Goal: Check status: Check status

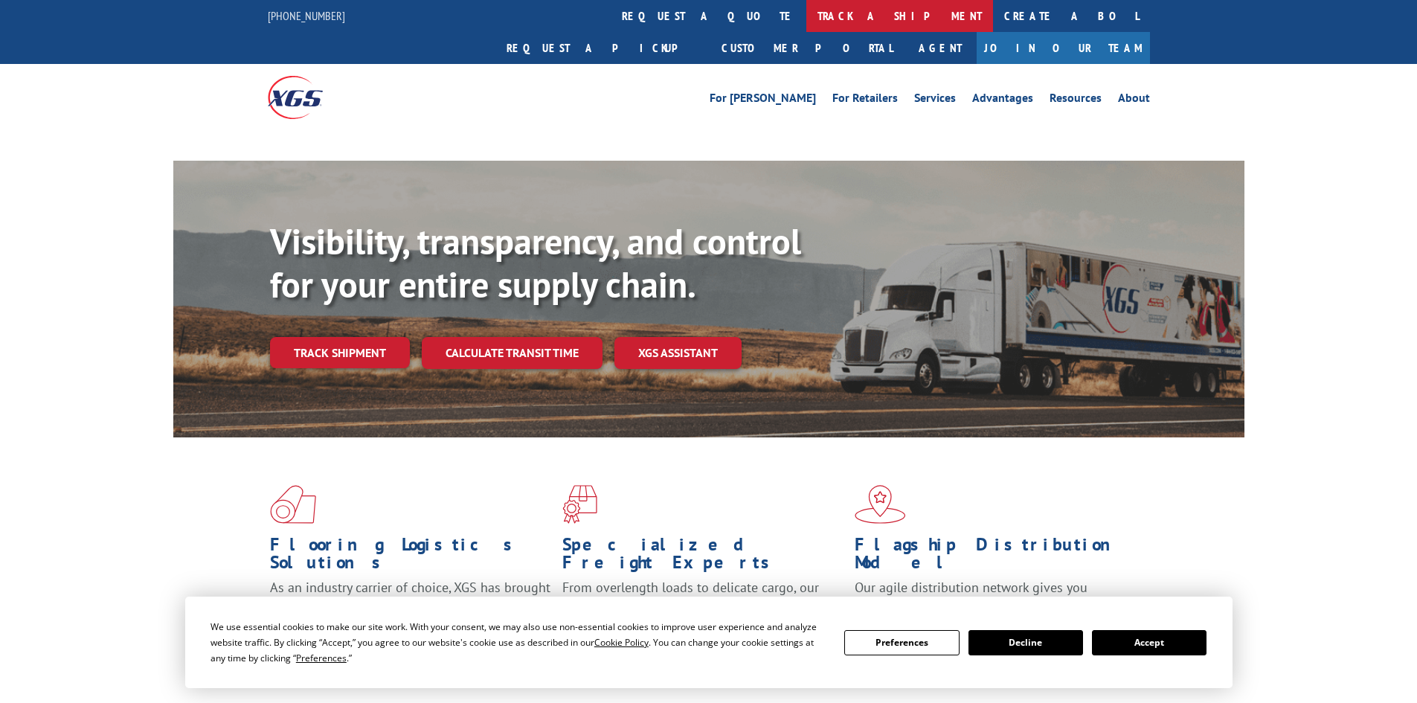
click at [806, 10] on link "track a shipment" at bounding box center [899, 16] width 187 height 32
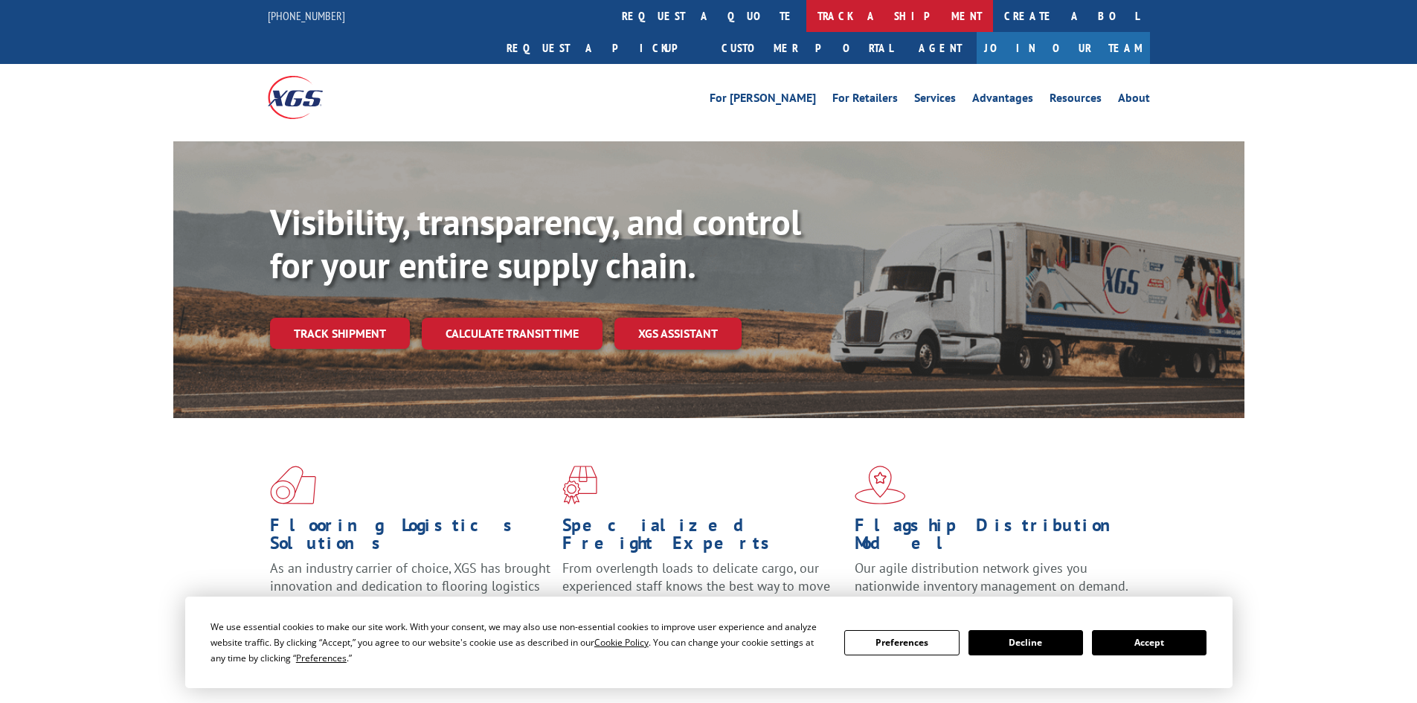
click at [806, 9] on link "track a shipment" at bounding box center [899, 16] width 187 height 32
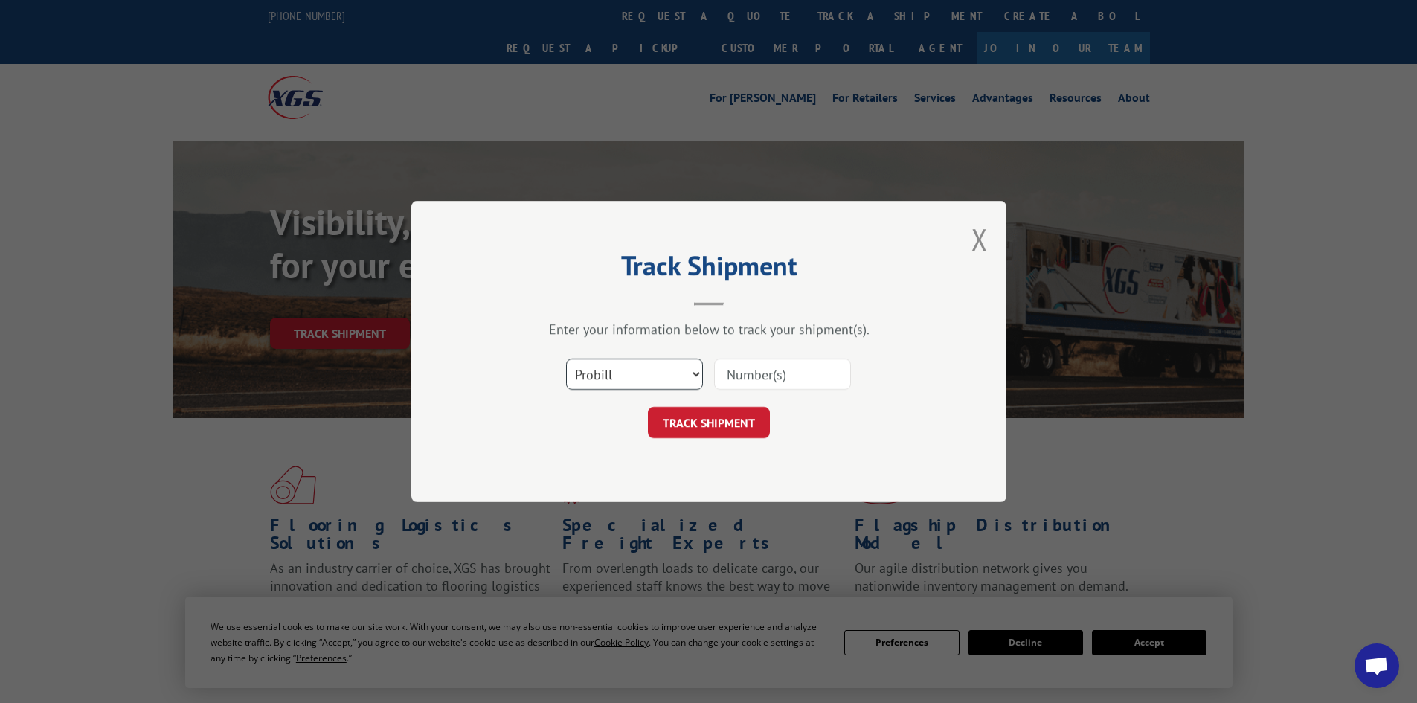
click at [591, 367] on select "Select category... Probill BOL PO" at bounding box center [634, 373] width 137 height 31
select select "bol"
click at [566, 358] on select "Select category... Probill BOL PO" at bounding box center [634, 373] width 137 height 31
click at [750, 377] on input at bounding box center [782, 373] width 137 height 31
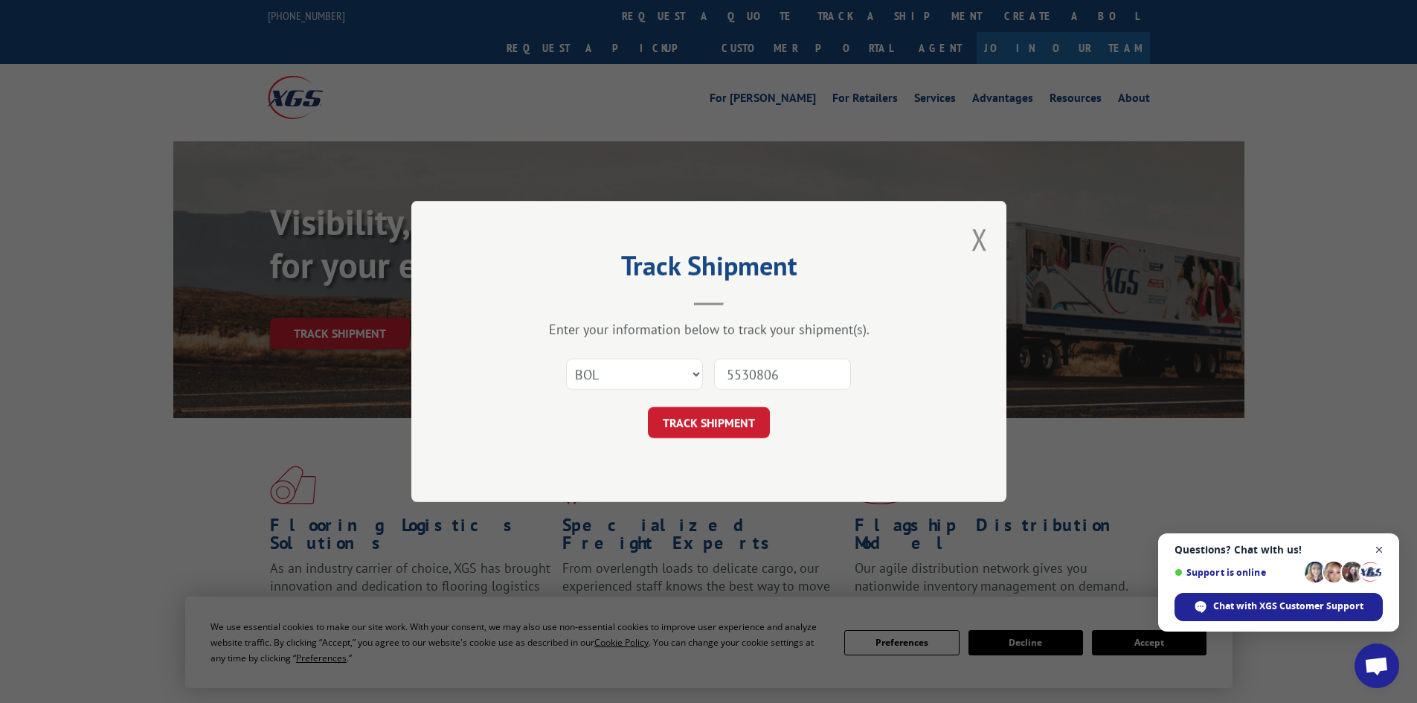
type input "5530806"
click at [1381, 547] on span "Close chat" at bounding box center [1379, 550] width 18 height 18
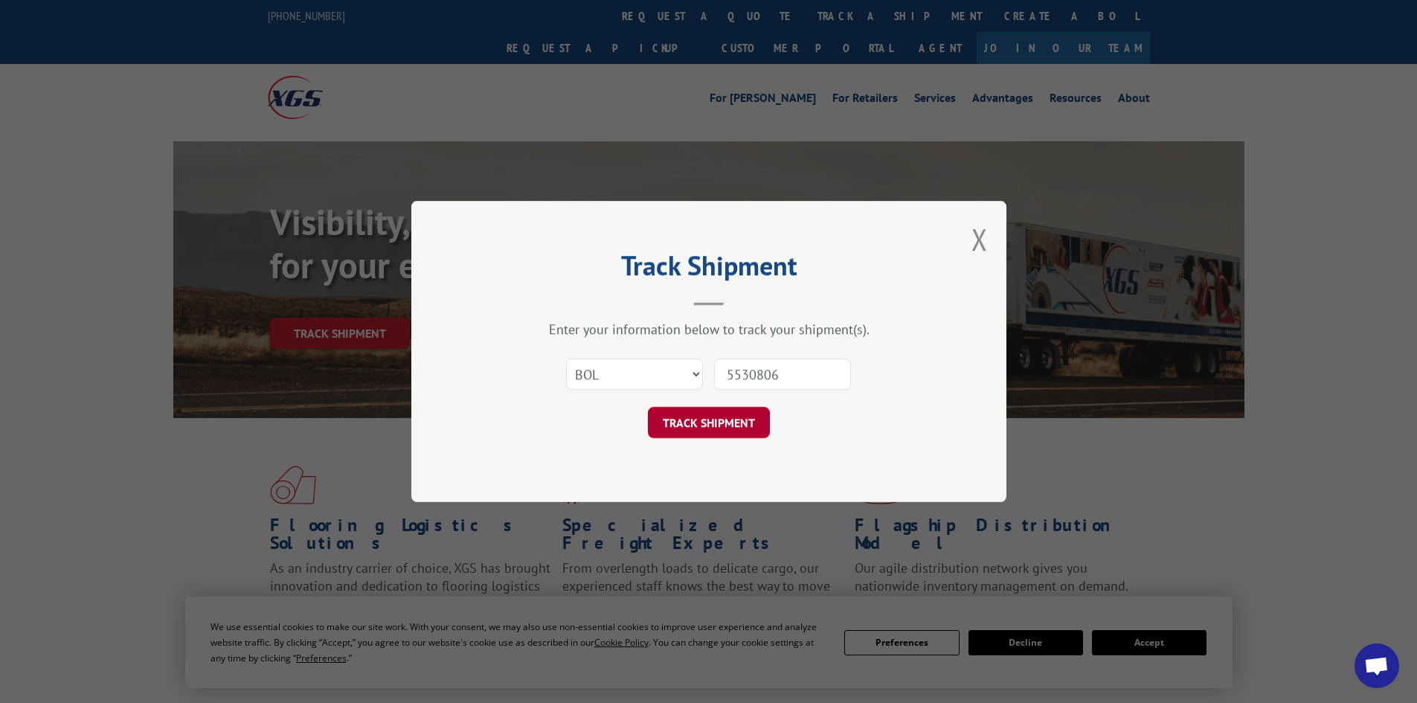
click at [694, 420] on button "TRACK SHIPMENT" at bounding box center [709, 422] width 122 height 31
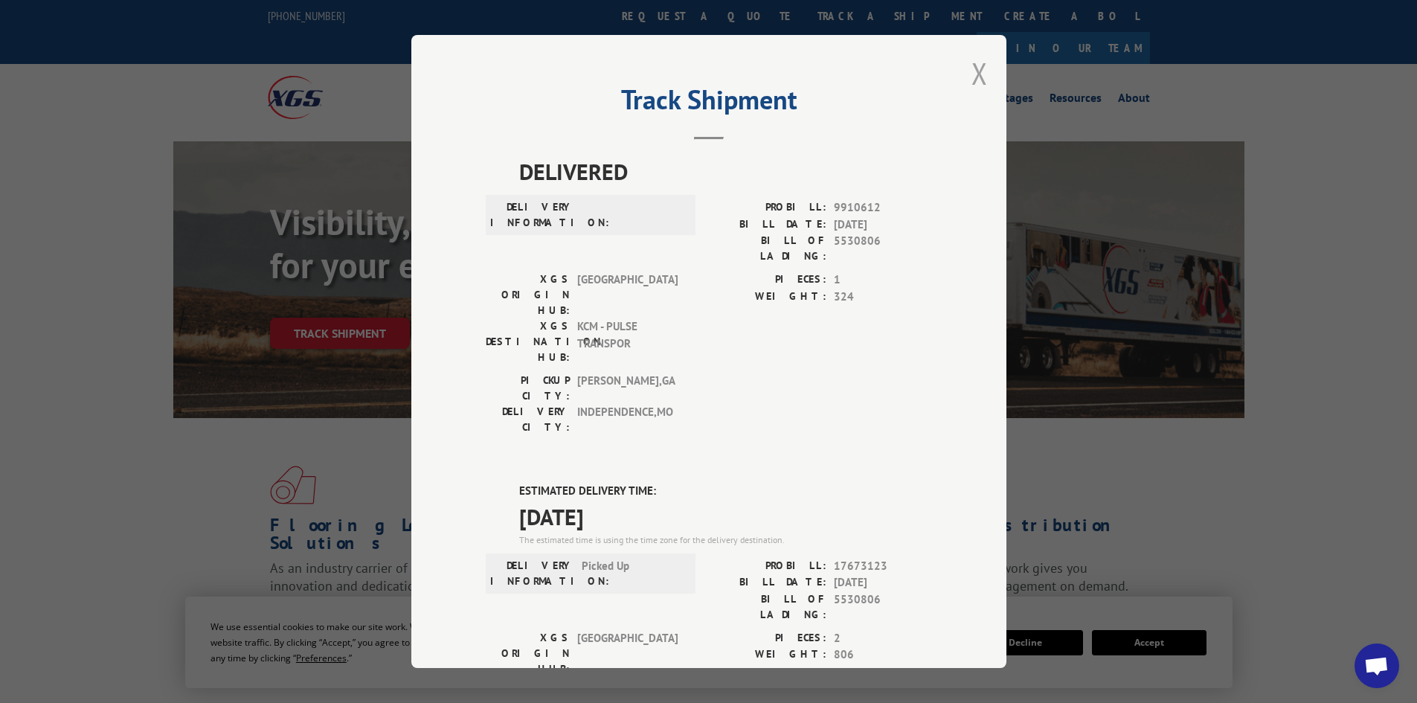
click at [973, 73] on button "Close modal" at bounding box center [979, 73] width 16 height 39
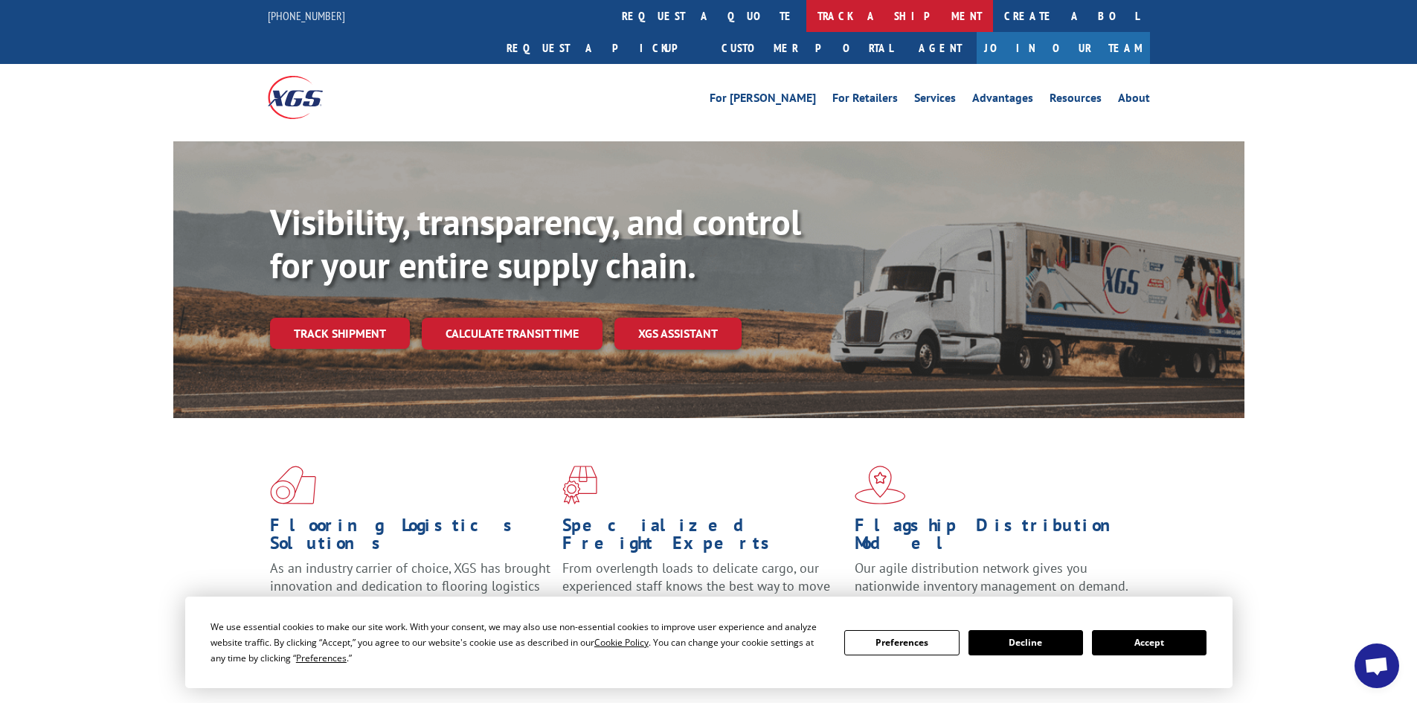
click at [806, 9] on link "track a shipment" at bounding box center [899, 16] width 187 height 32
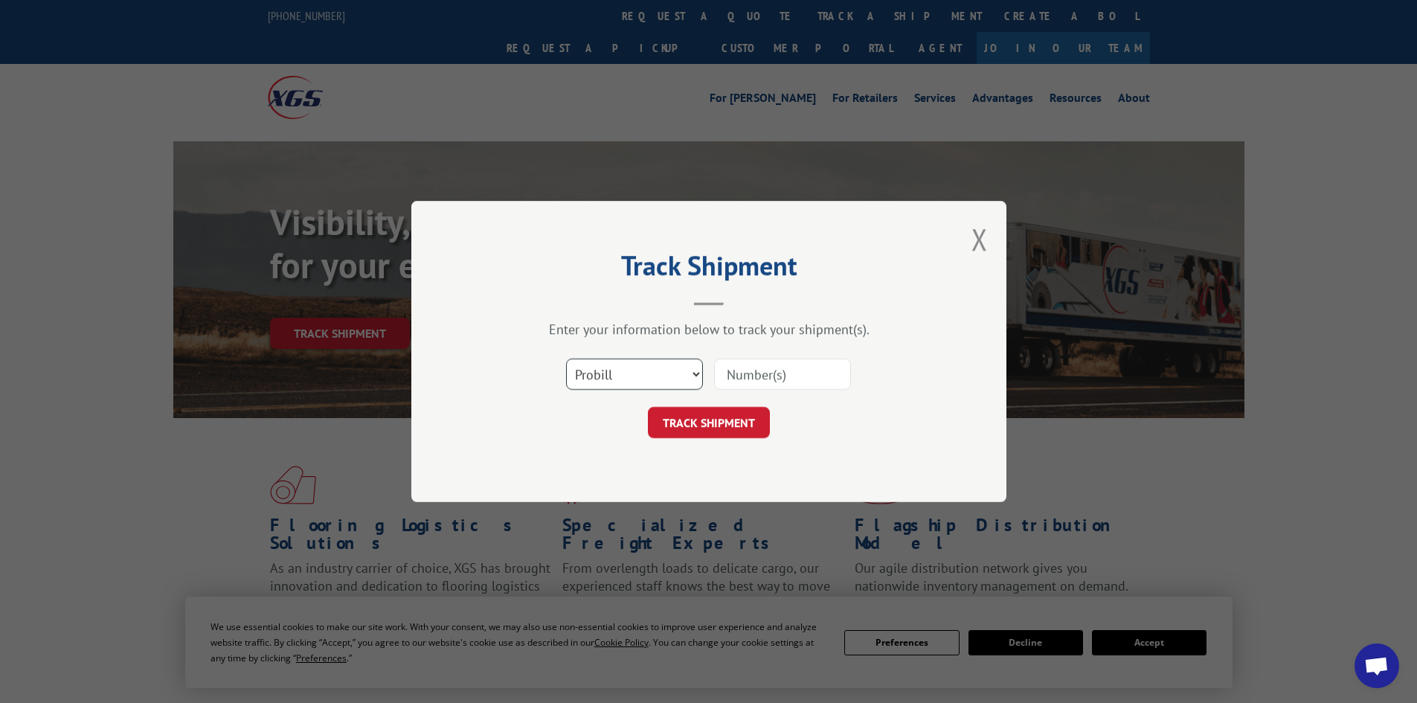
drag, startPoint x: 582, startPoint y: 365, endPoint x: 589, endPoint y: 377, distance: 13.7
click at [582, 365] on select "Select category... Probill BOL PO" at bounding box center [634, 373] width 137 height 31
select select "bol"
click at [566, 358] on select "Select category... Probill BOL PO" at bounding box center [634, 373] width 137 height 31
click at [756, 375] on input at bounding box center [782, 373] width 137 height 31
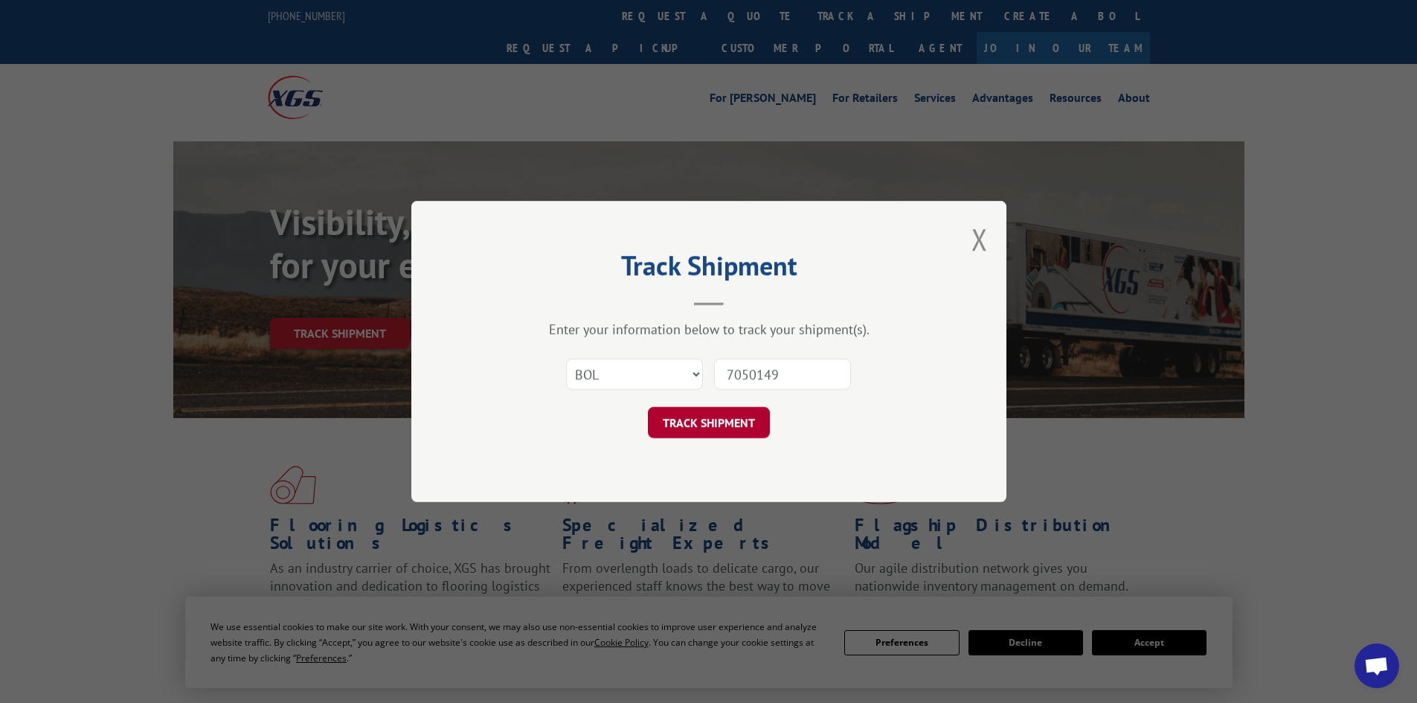
type input "7050149"
click at [711, 422] on button "TRACK SHIPMENT" at bounding box center [709, 422] width 122 height 31
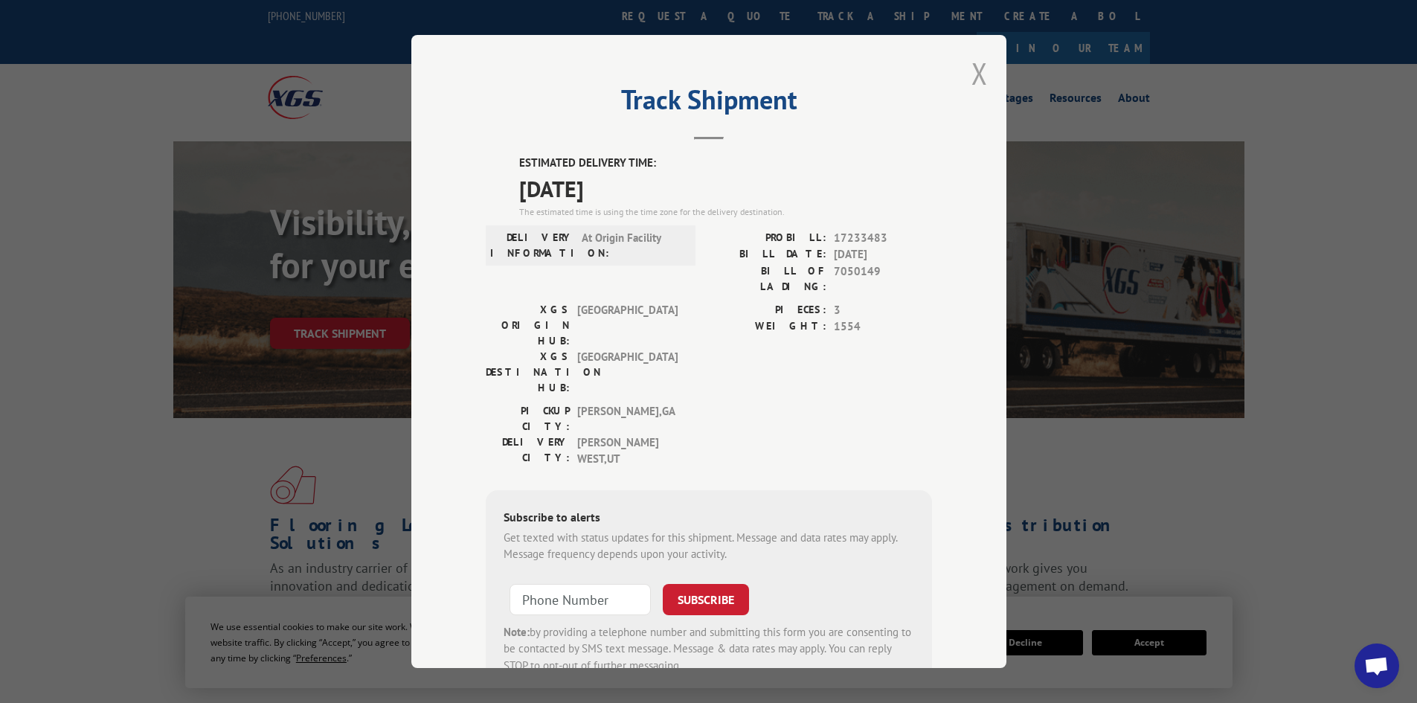
click at [973, 75] on button "Close modal" at bounding box center [979, 73] width 16 height 39
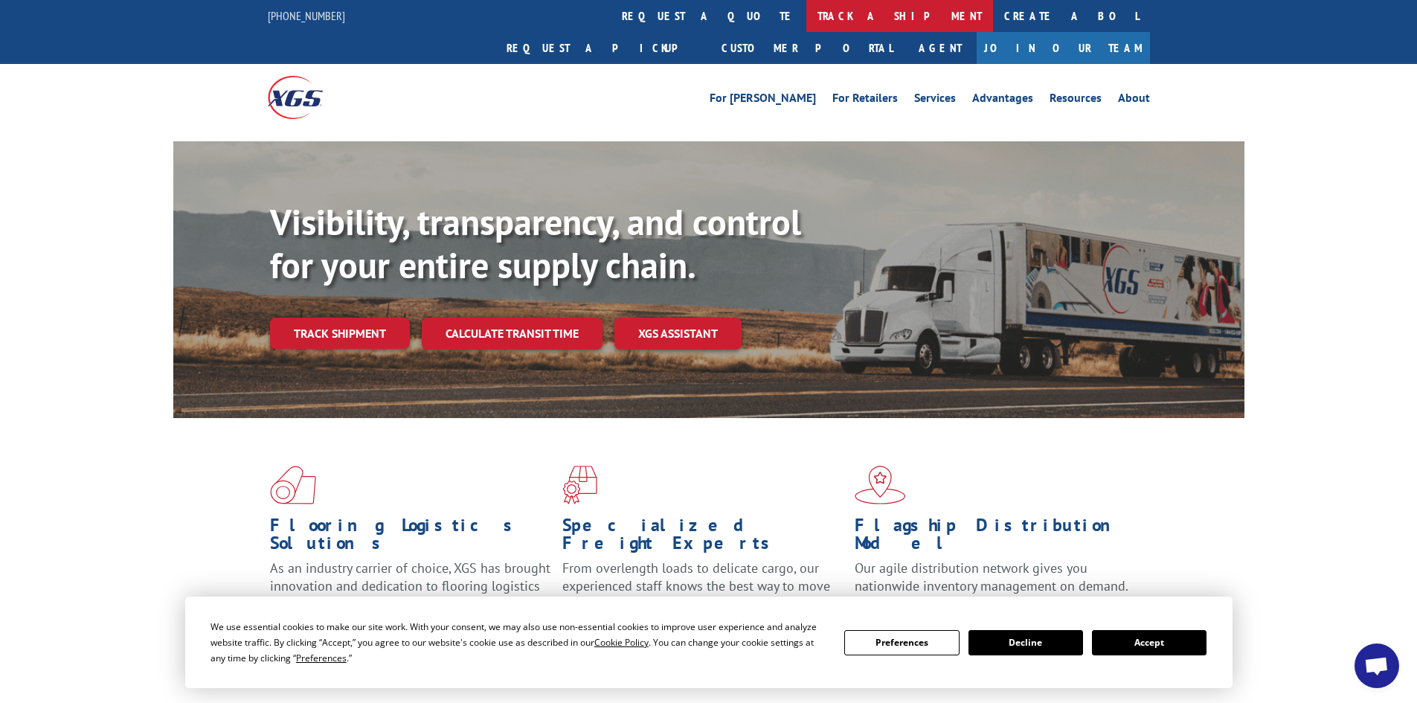
click at [806, 15] on link "track a shipment" at bounding box center [899, 16] width 187 height 32
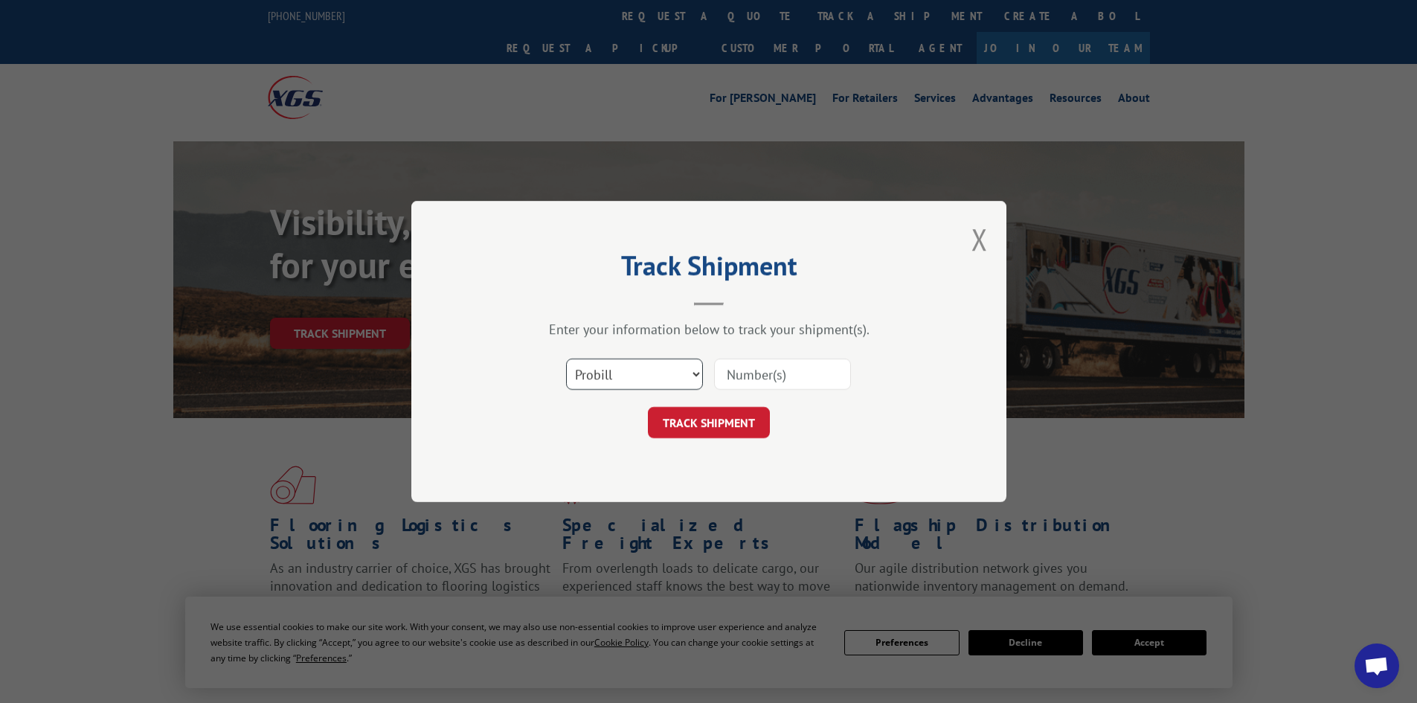
click at [641, 376] on select "Select category... Probill BOL PO" at bounding box center [634, 373] width 137 height 31
select select "bol"
click at [566, 358] on select "Select category... Probill BOL PO" at bounding box center [634, 373] width 137 height 31
click at [782, 374] on input at bounding box center [782, 373] width 137 height 31
type input "7043308"
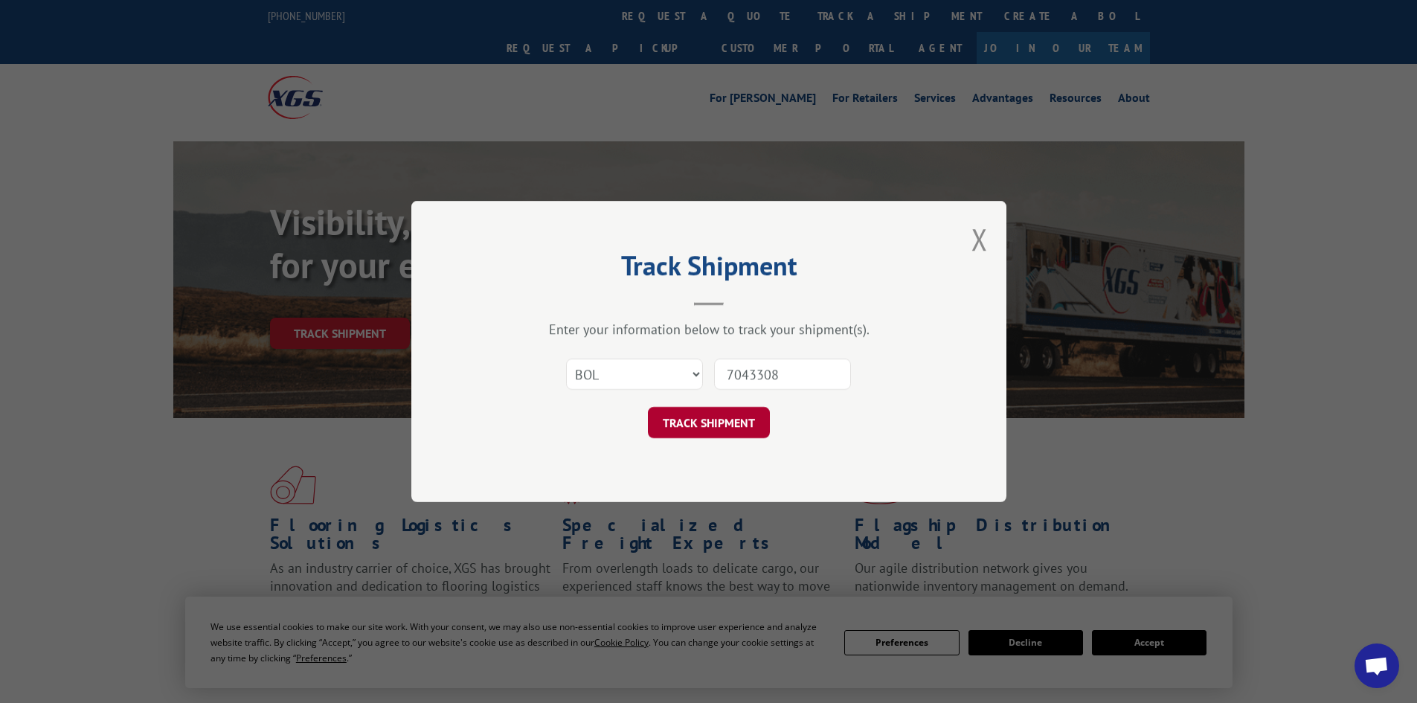
click at [692, 431] on button "TRACK SHIPMENT" at bounding box center [709, 422] width 122 height 31
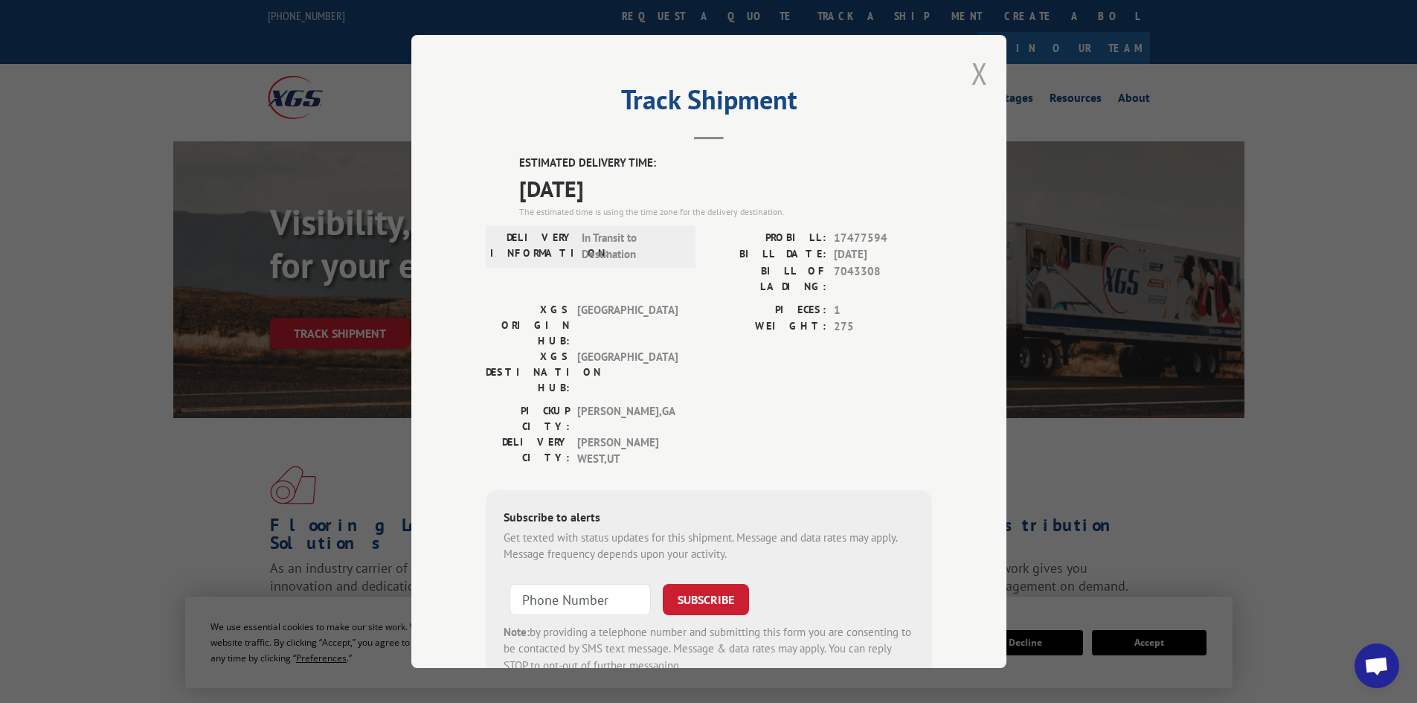
click at [975, 80] on button "Close modal" at bounding box center [979, 73] width 16 height 39
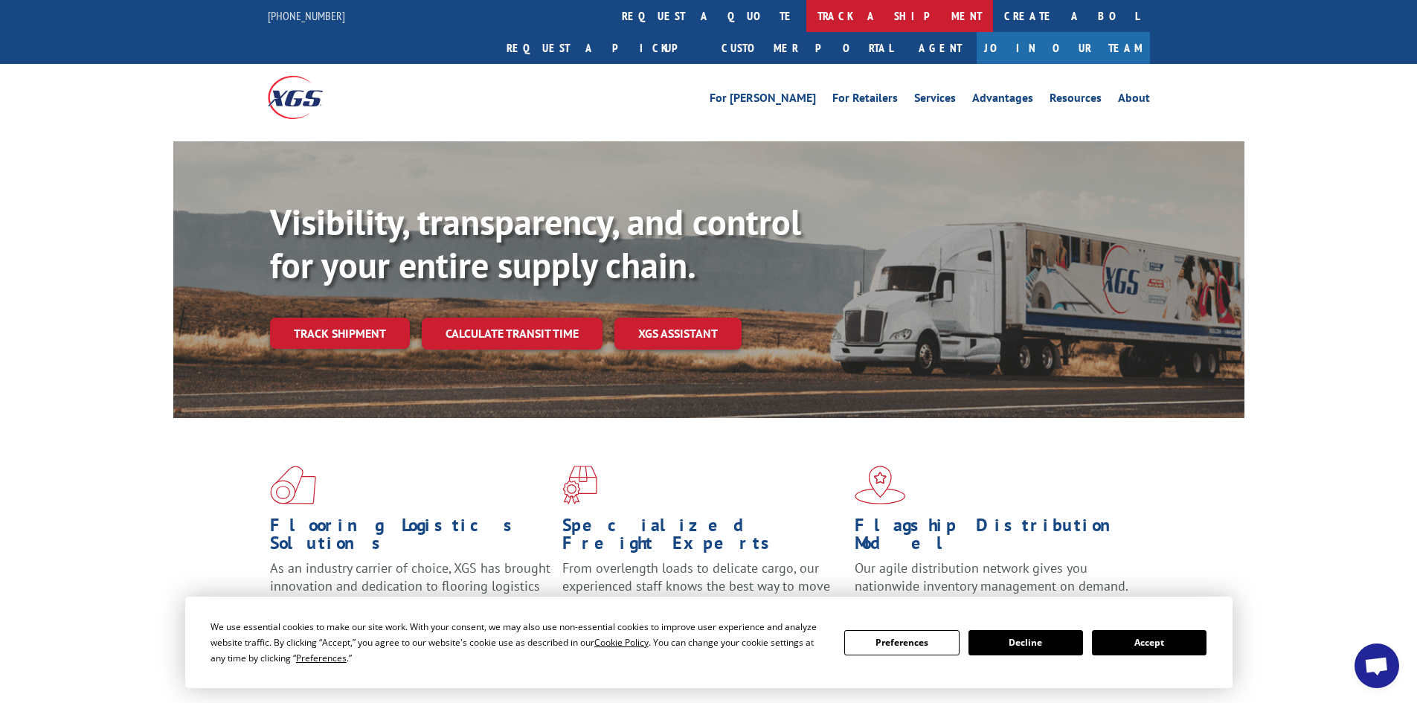
click at [806, 9] on link "track a shipment" at bounding box center [899, 16] width 187 height 32
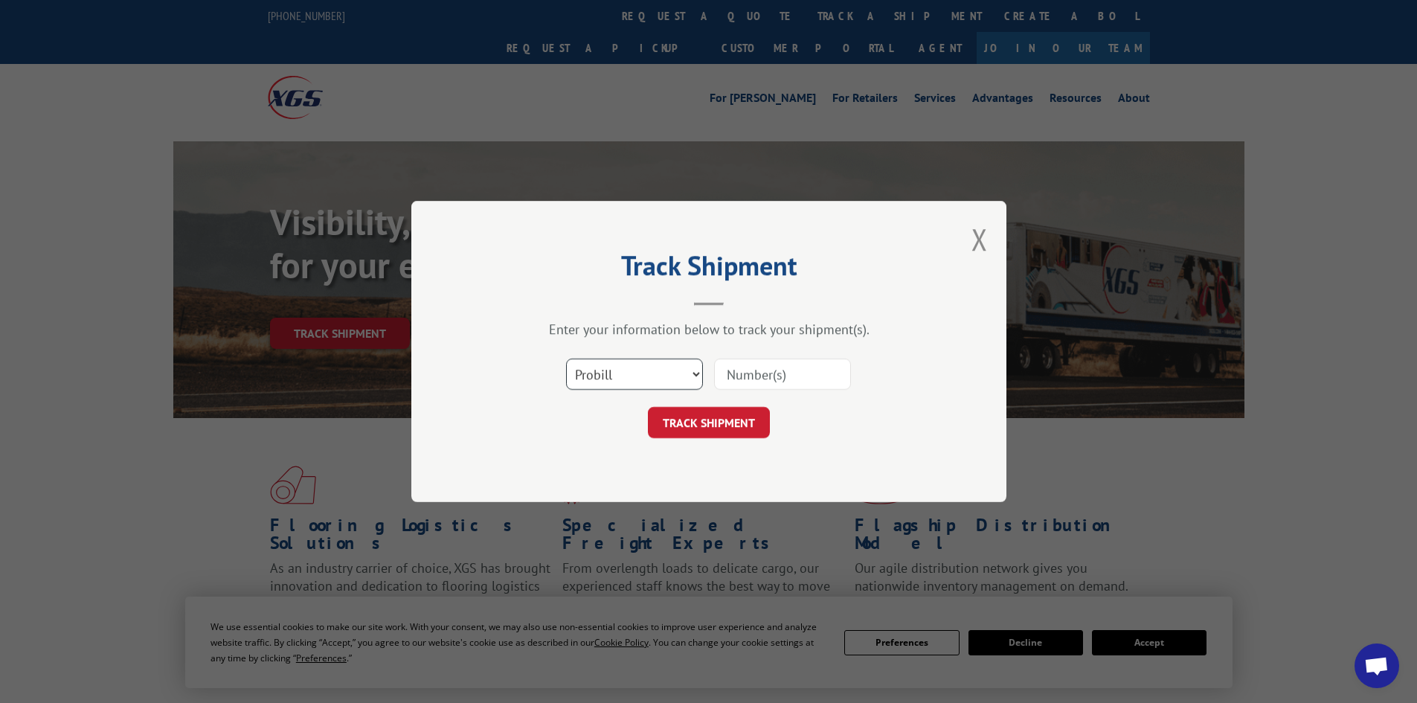
click at [581, 364] on select "Select category... Probill BOL PO" at bounding box center [634, 373] width 137 height 31
select select "bol"
click at [566, 358] on select "Select category... Probill BOL PO" at bounding box center [634, 373] width 137 height 31
click at [781, 372] on input at bounding box center [782, 373] width 137 height 31
type input "7048713"
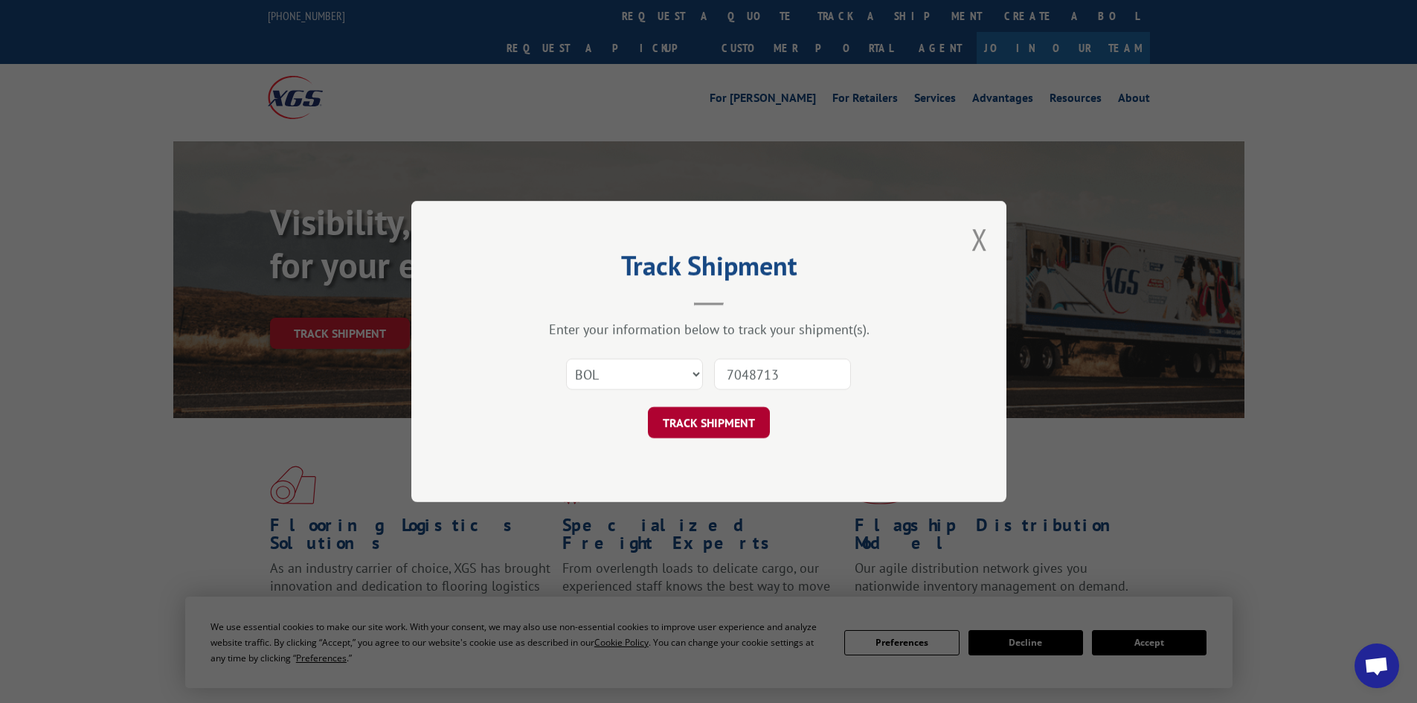
click at [706, 430] on button "TRACK SHIPMENT" at bounding box center [709, 422] width 122 height 31
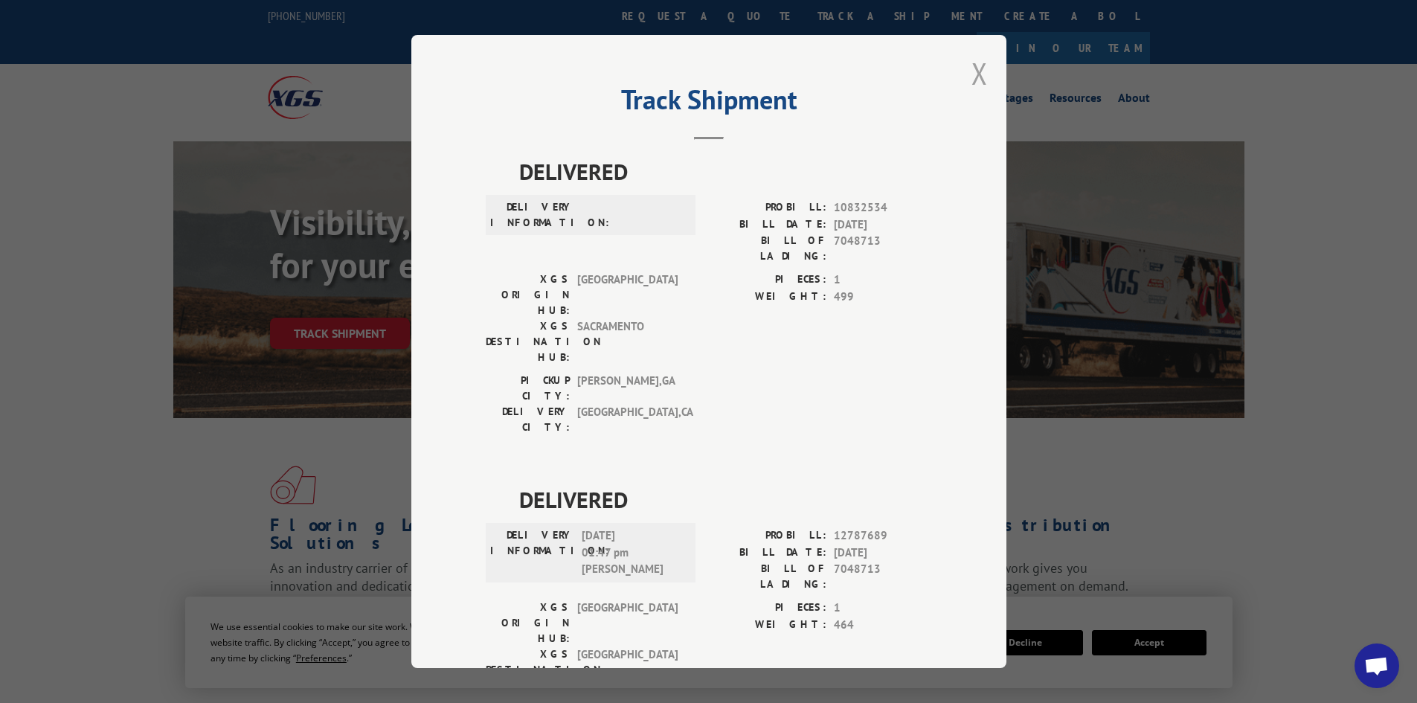
click at [971, 84] on button "Close modal" at bounding box center [979, 73] width 16 height 39
